Goal: Navigation & Orientation: Find specific page/section

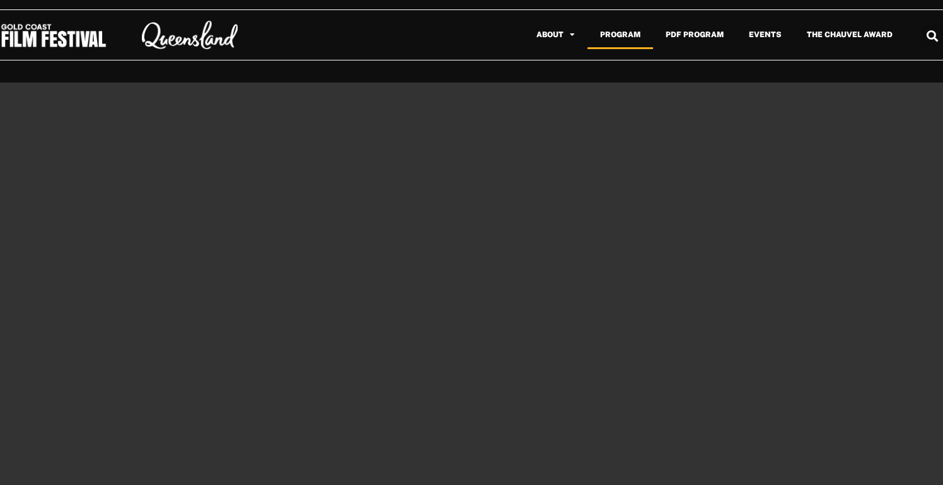
click at [609, 35] on link "Program" at bounding box center [620, 34] width 66 height 29
click at [68, 33] on img at bounding box center [53, 36] width 107 height 26
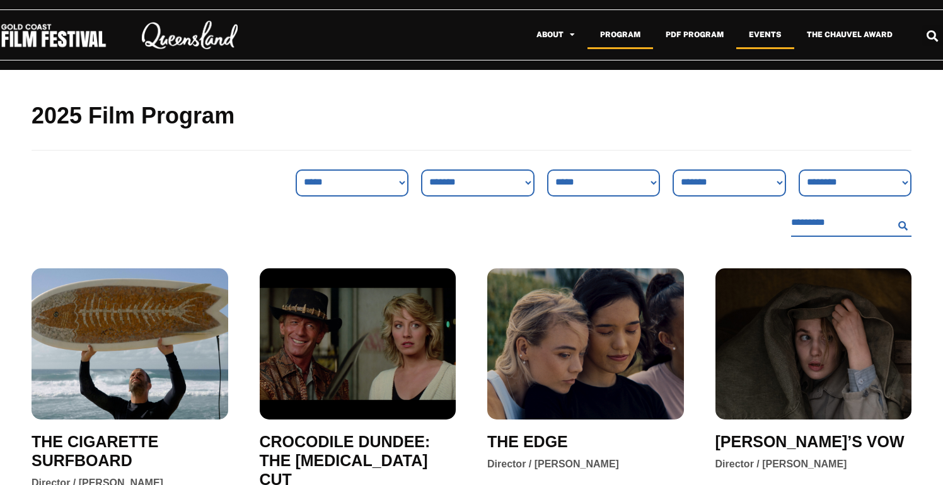
click at [773, 35] on link "Events" at bounding box center [765, 34] width 58 height 29
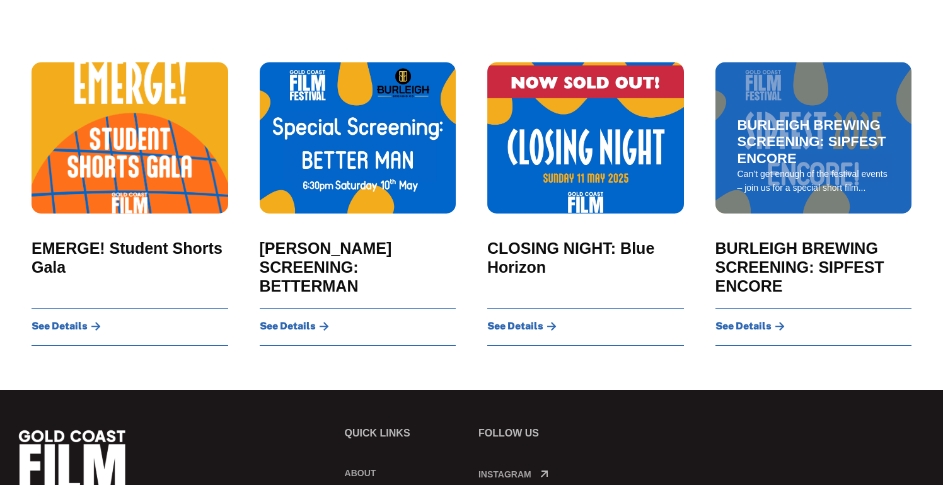
scroll to position [1227, 0]
